Goal: Check status: Check status

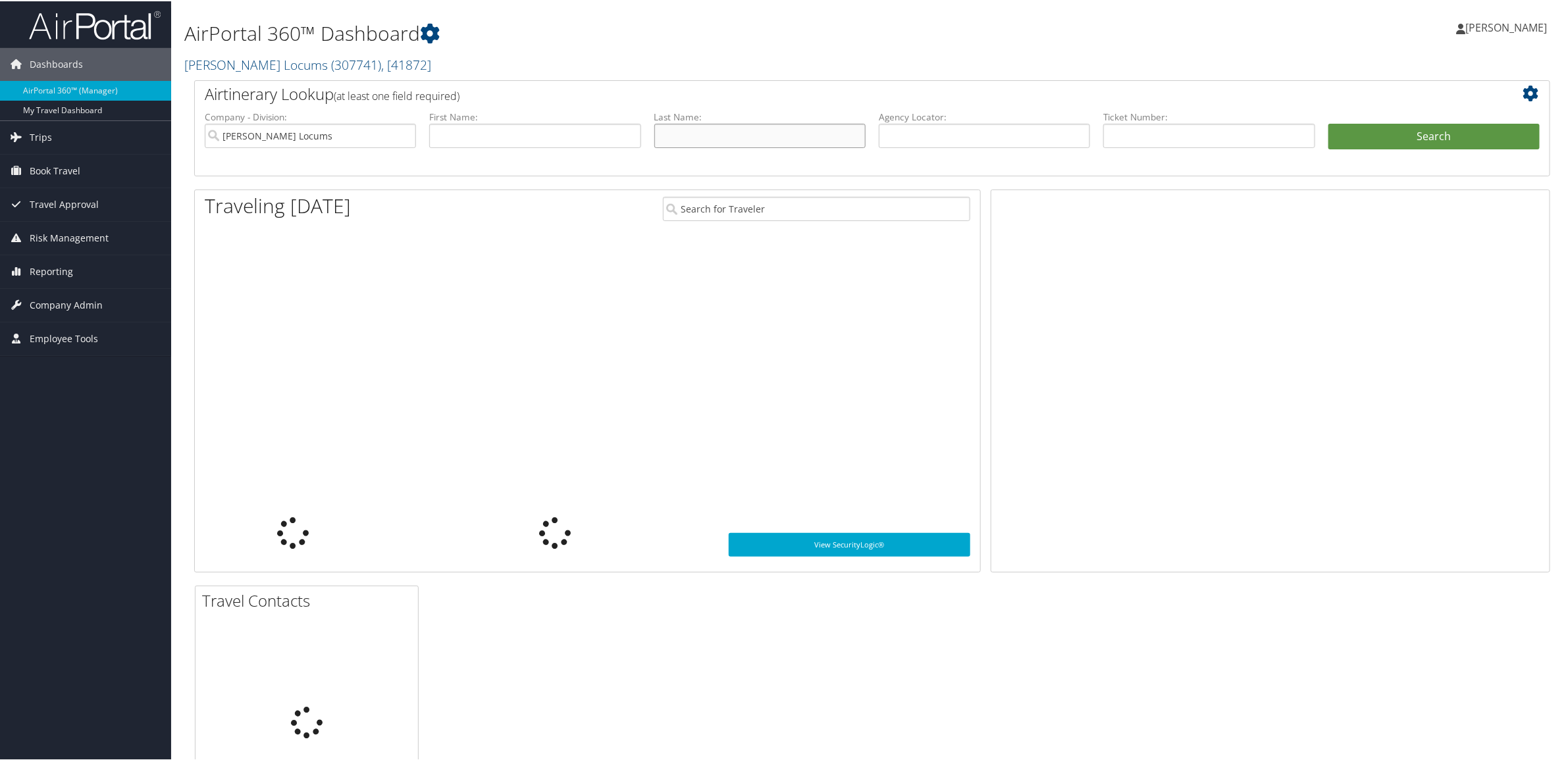
click at [816, 135] on input "text" at bounding box center [759, 135] width 211 height 24
paste input "Patwardhan"
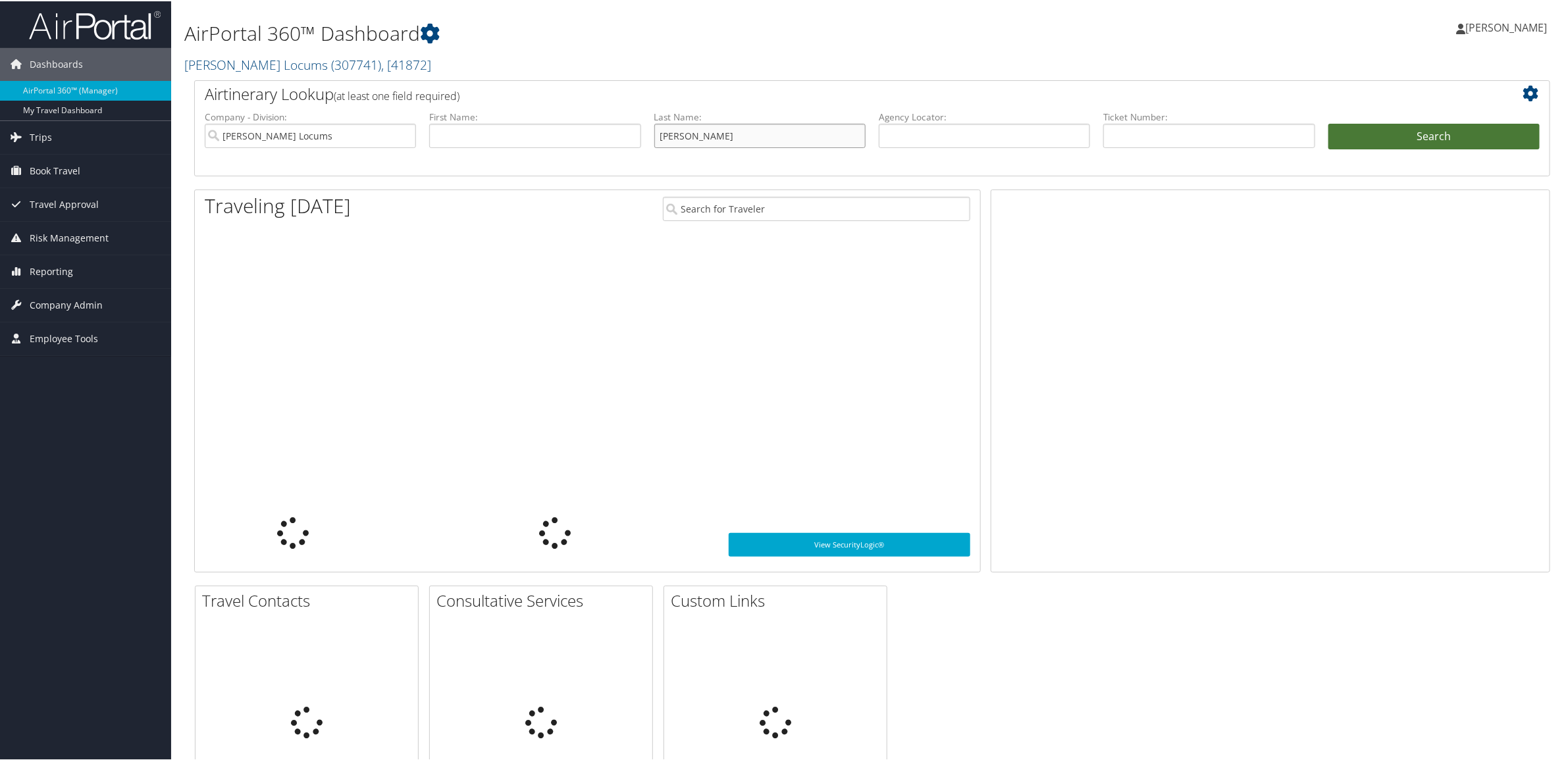
click at [775, 129] on input "Patwardhan" at bounding box center [759, 135] width 211 height 24
type input "Patwardhan"
click at [1357, 140] on button "Search" at bounding box center [1433, 135] width 211 height 26
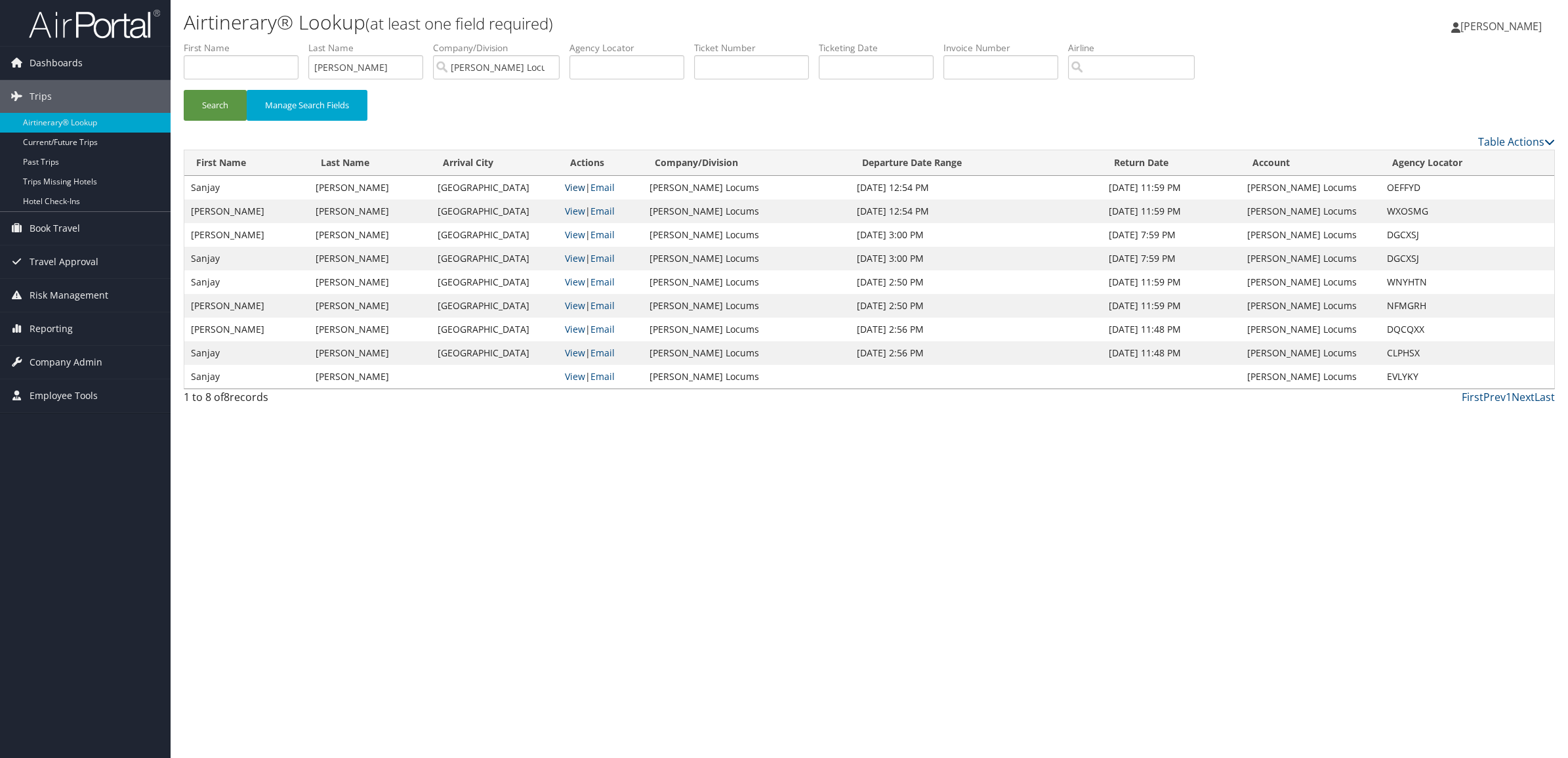
click at [585, 186] on link "View" at bounding box center [575, 187] width 20 height 13
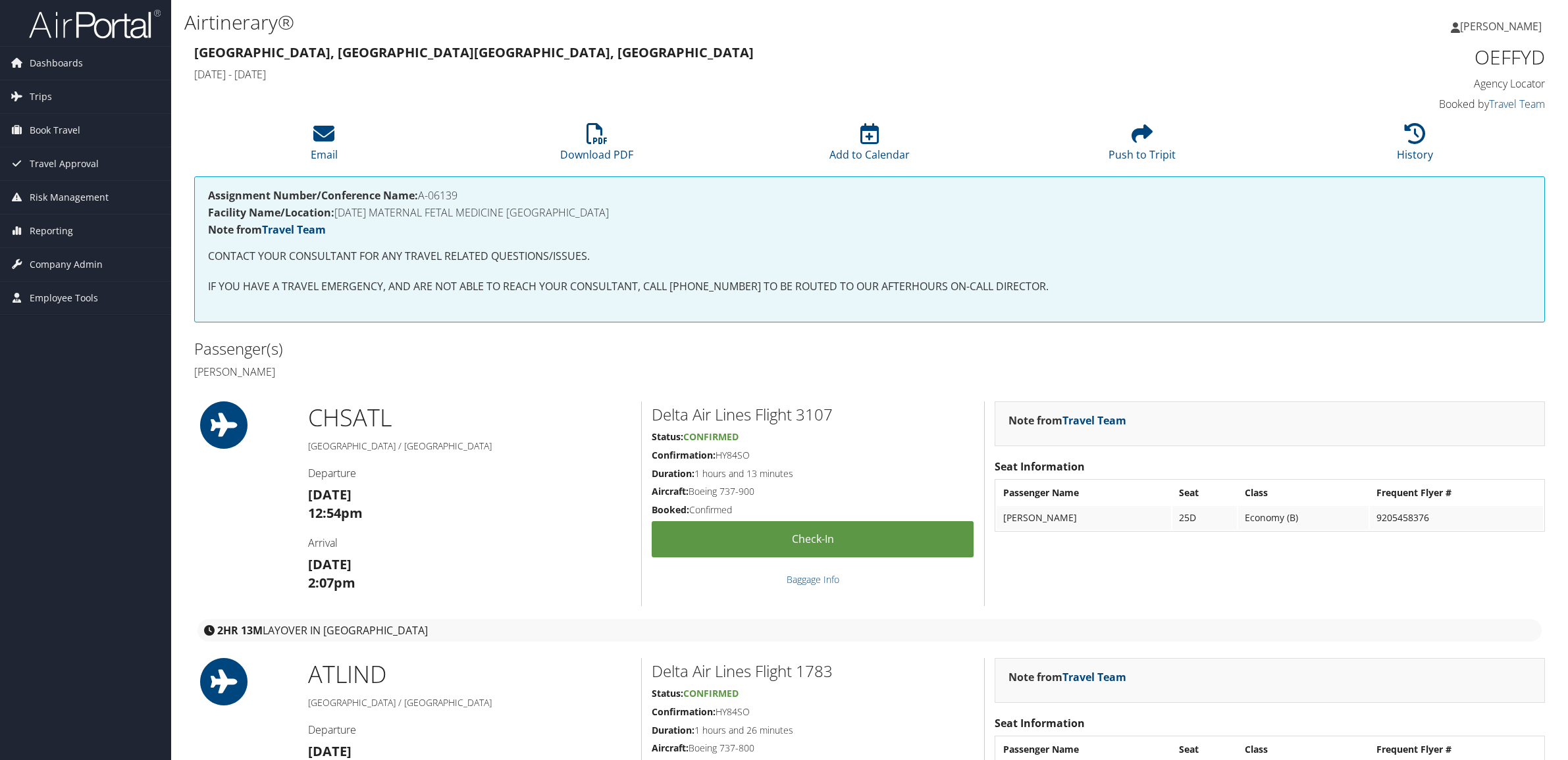
scroll to position [1759, 0]
